Goal: Navigation & Orientation: Find specific page/section

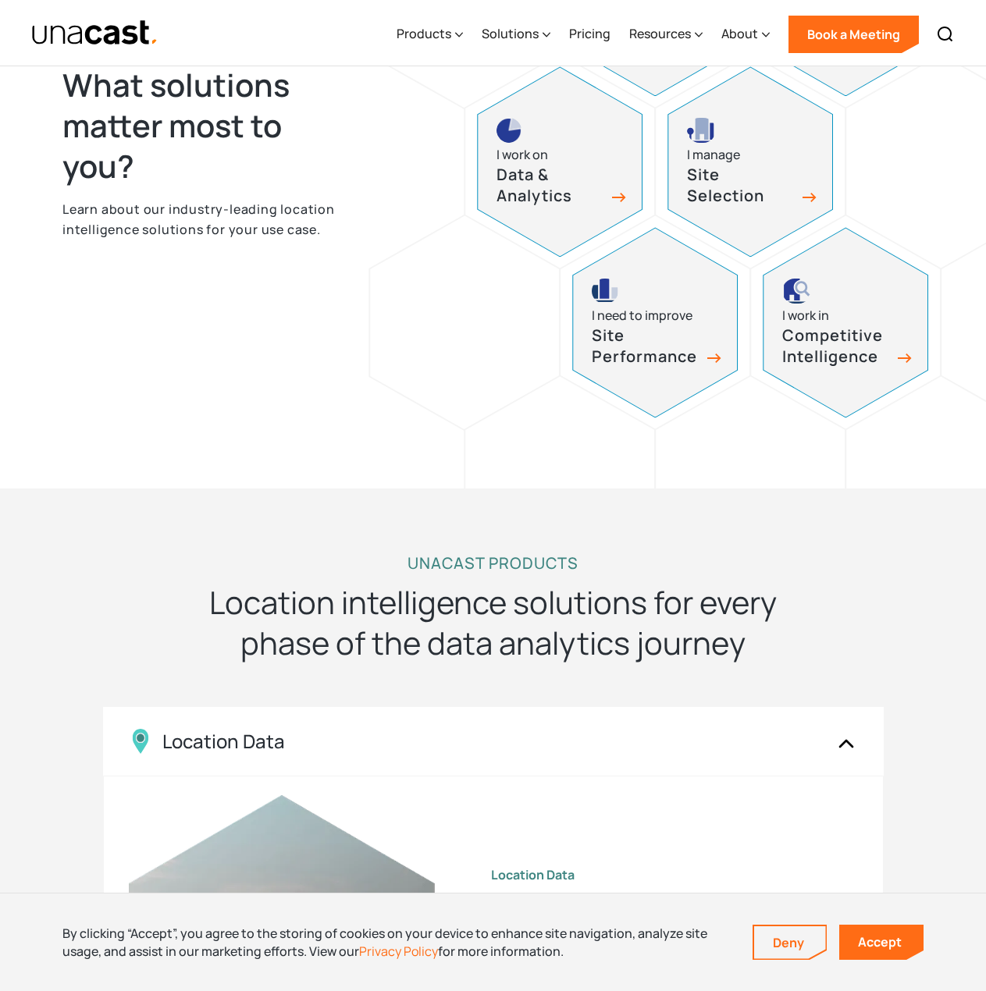
scroll to position [468, 0]
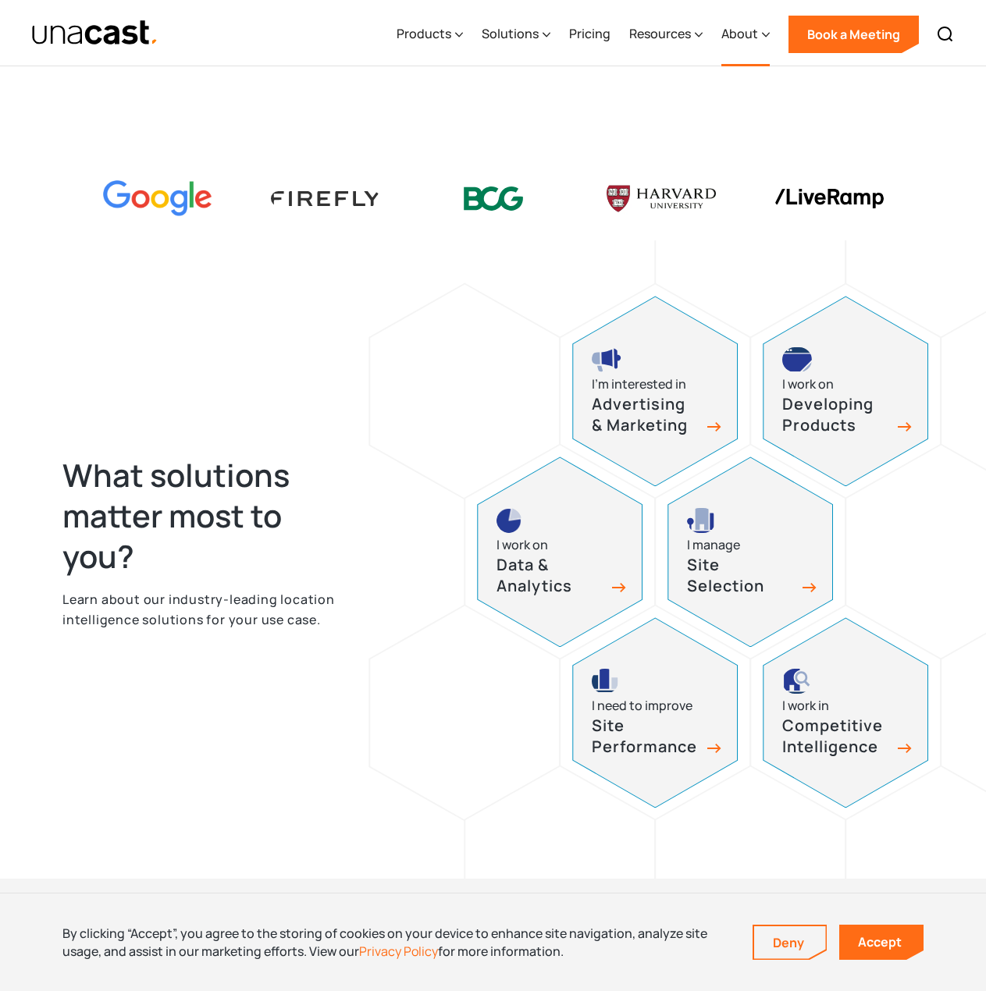
click at [739, 33] on div "About" at bounding box center [739, 33] width 37 height 19
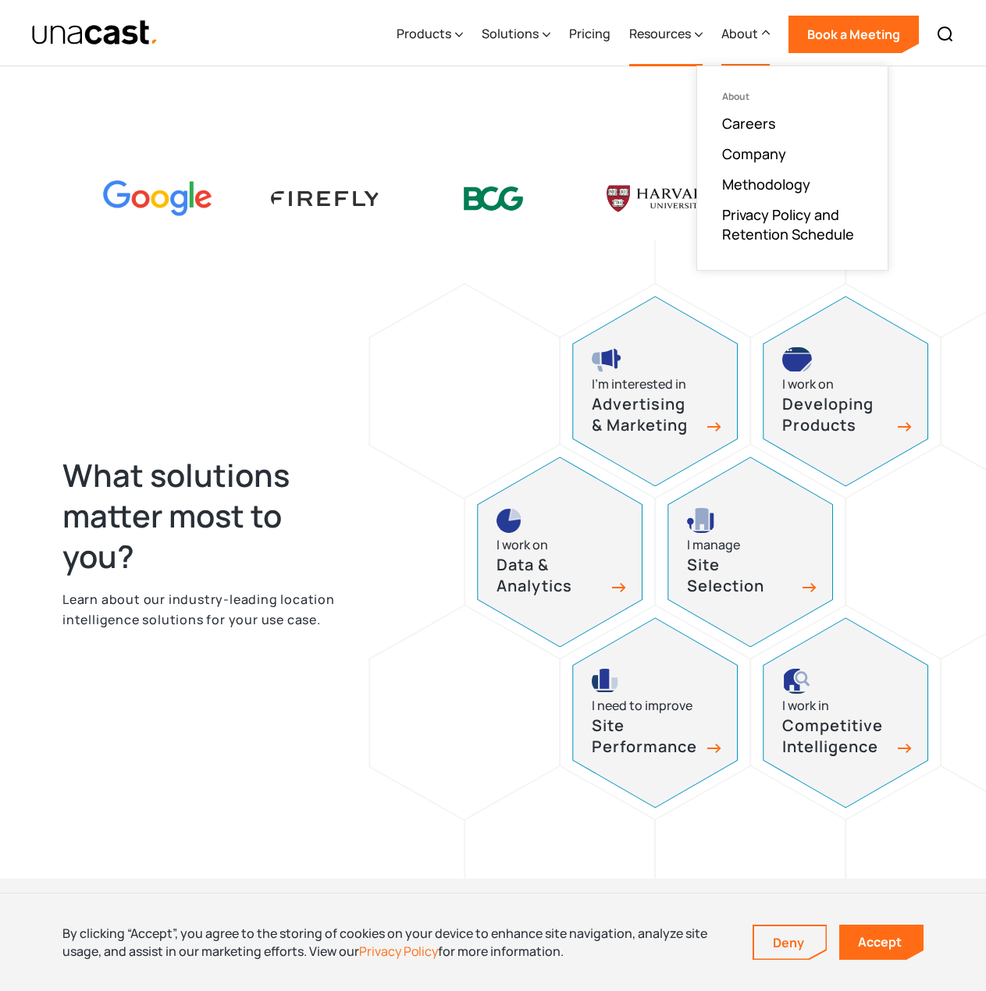
click at [686, 30] on div "Resources" at bounding box center [660, 33] width 62 height 19
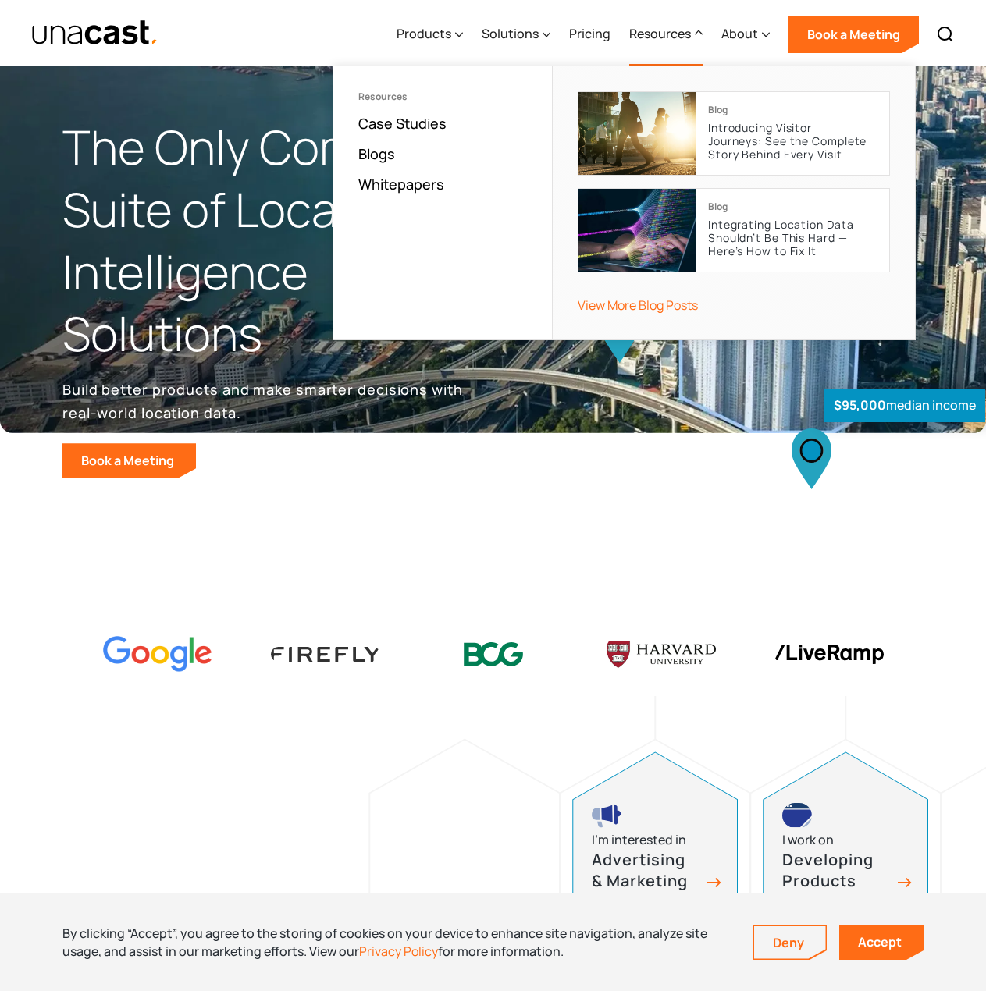
scroll to position [0, 0]
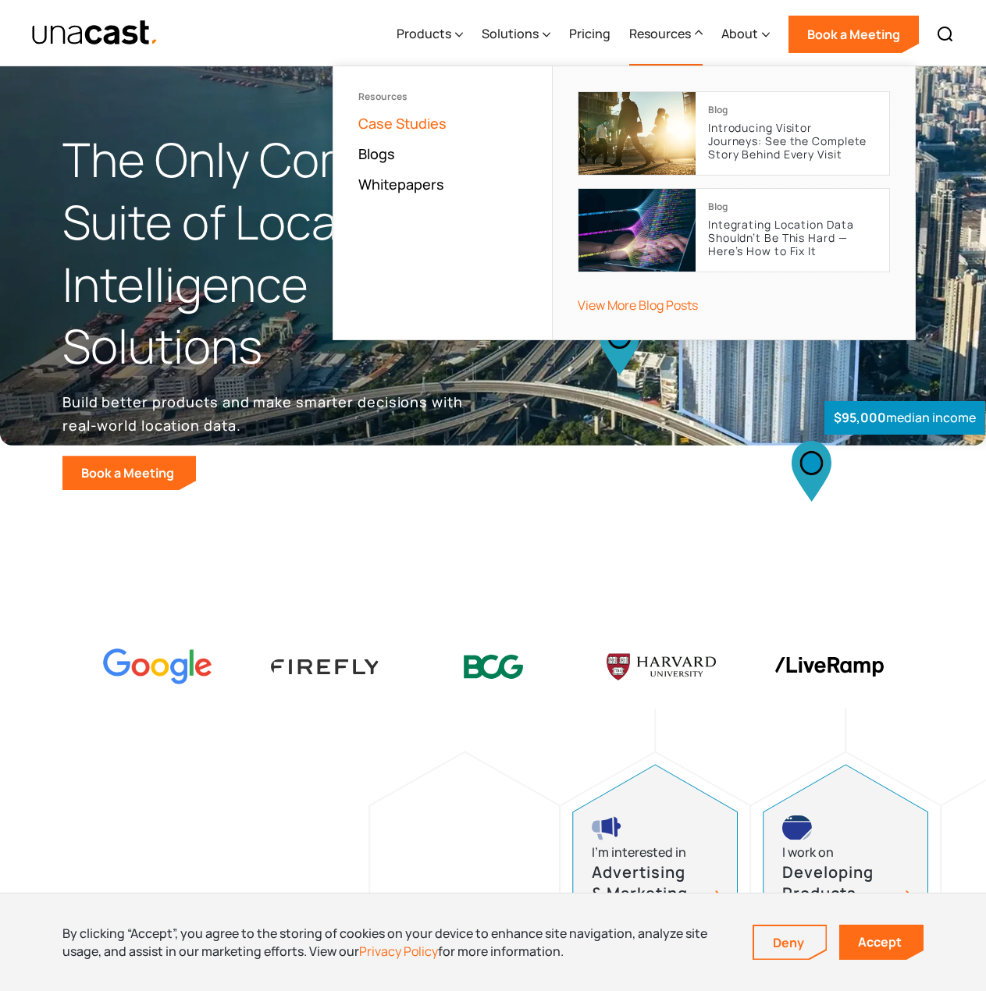
click at [400, 124] on link "Case Studies" at bounding box center [402, 123] width 88 height 19
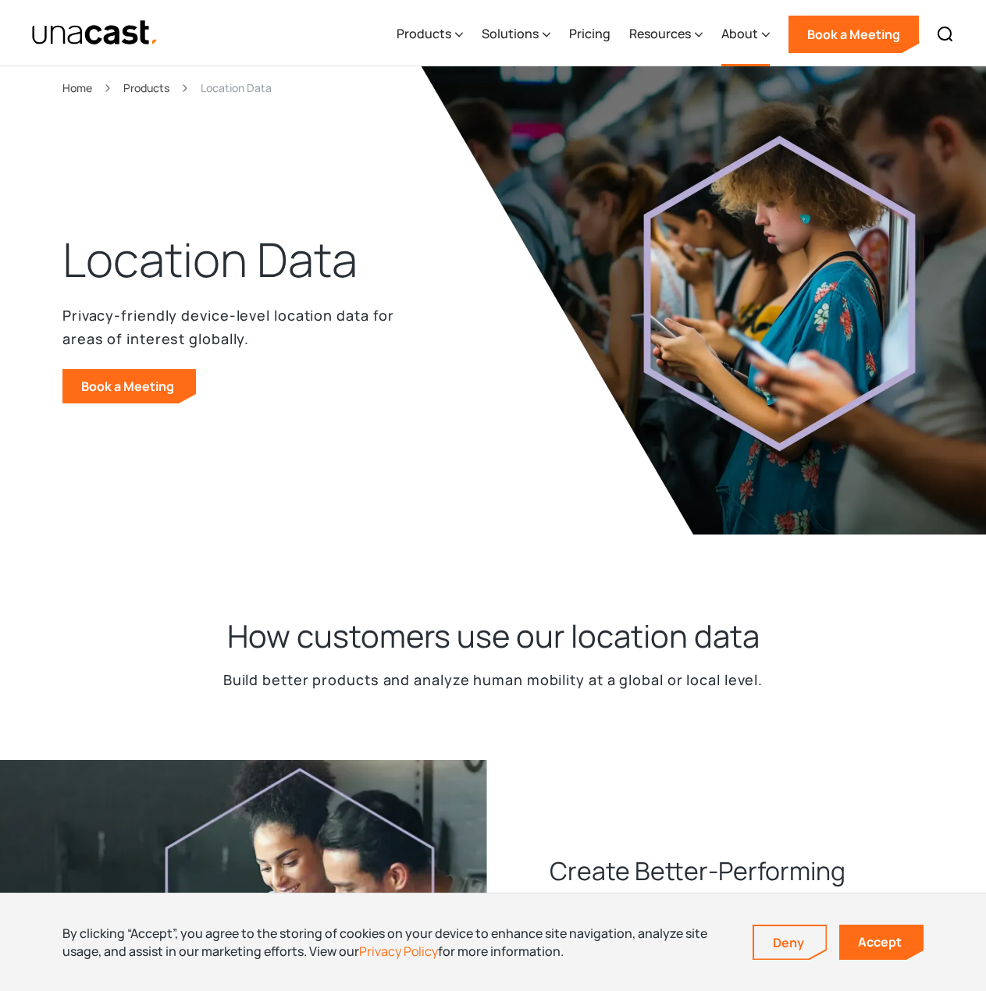
click at [729, 41] on div "About" at bounding box center [739, 33] width 37 height 19
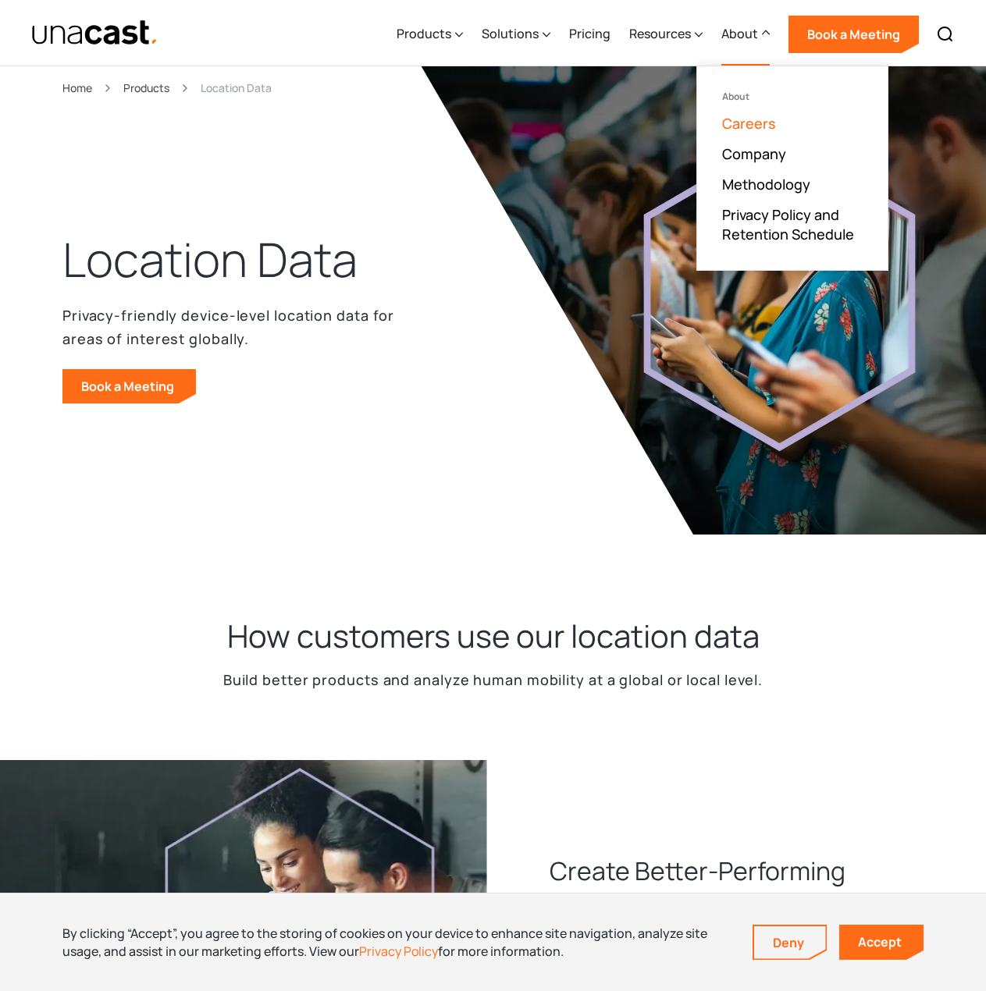
click at [756, 122] on link "Careers" at bounding box center [749, 123] width 54 height 19
